Goal: Transaction & Acquisition: Purchase product/service

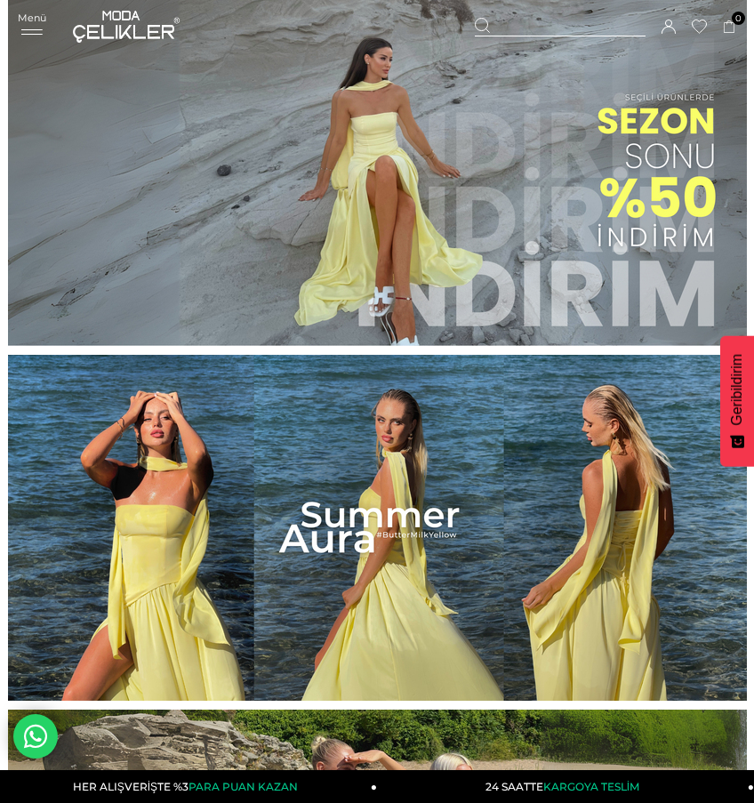
click at [30, 33] on icon at bounding box center [32, 31] width 27 height 5
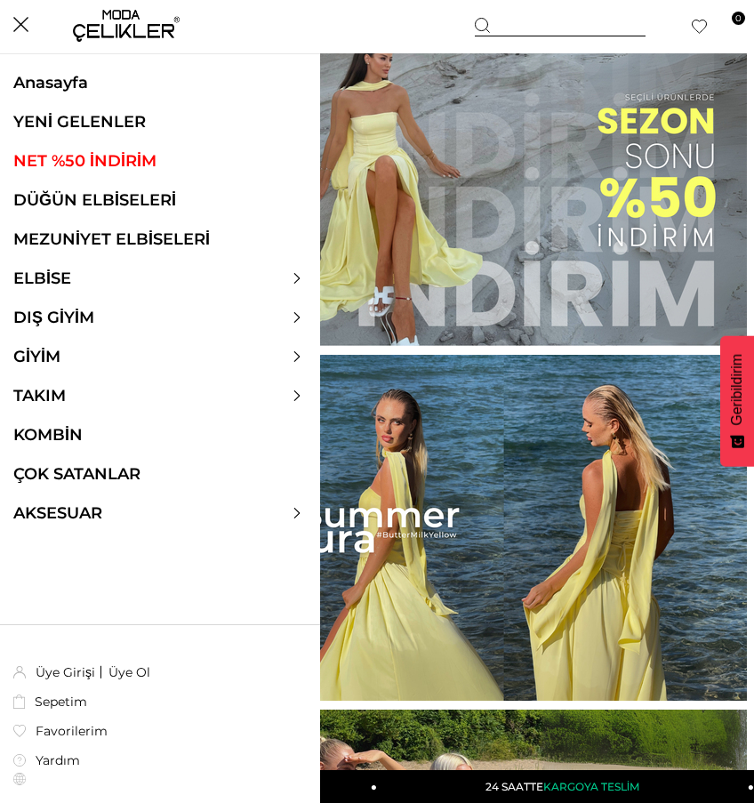
click at [64, 122] on link "YENİ GELENLER" at bounding box center [160, 122] width 320 height 20
